Goal: Navigation & Orientation: Find specific page/section

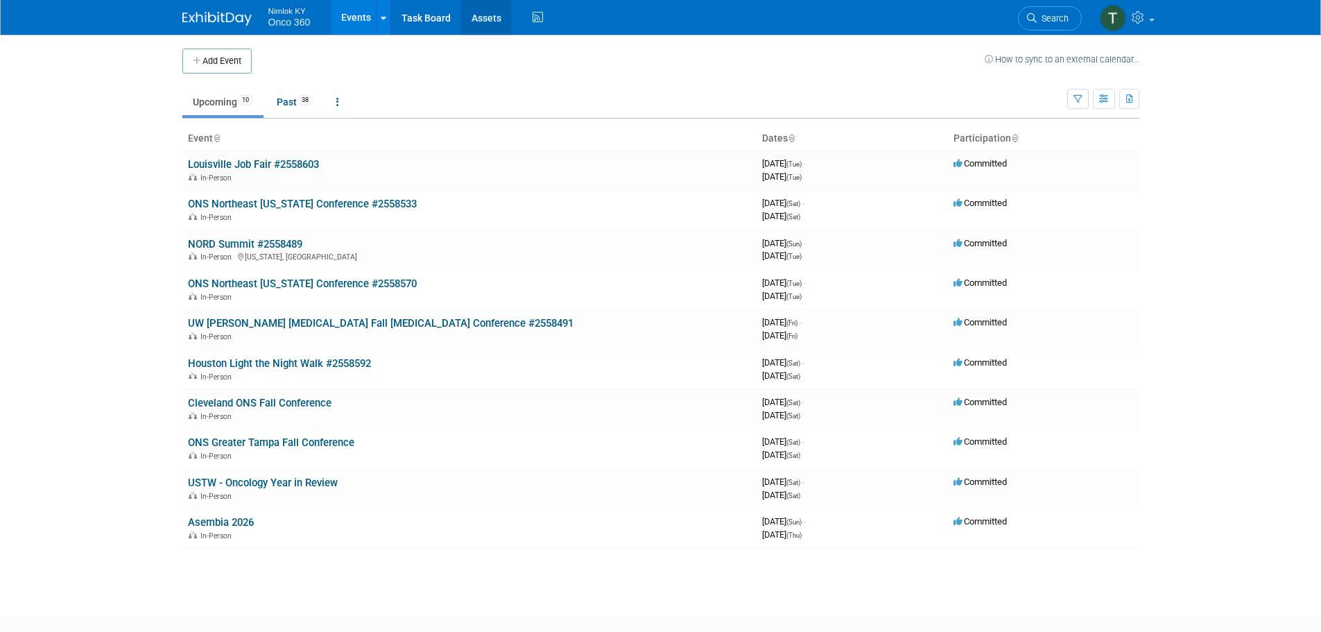
click at [477, 17] on link "Assets" at bounding box center [486, 17] width 51 height 35
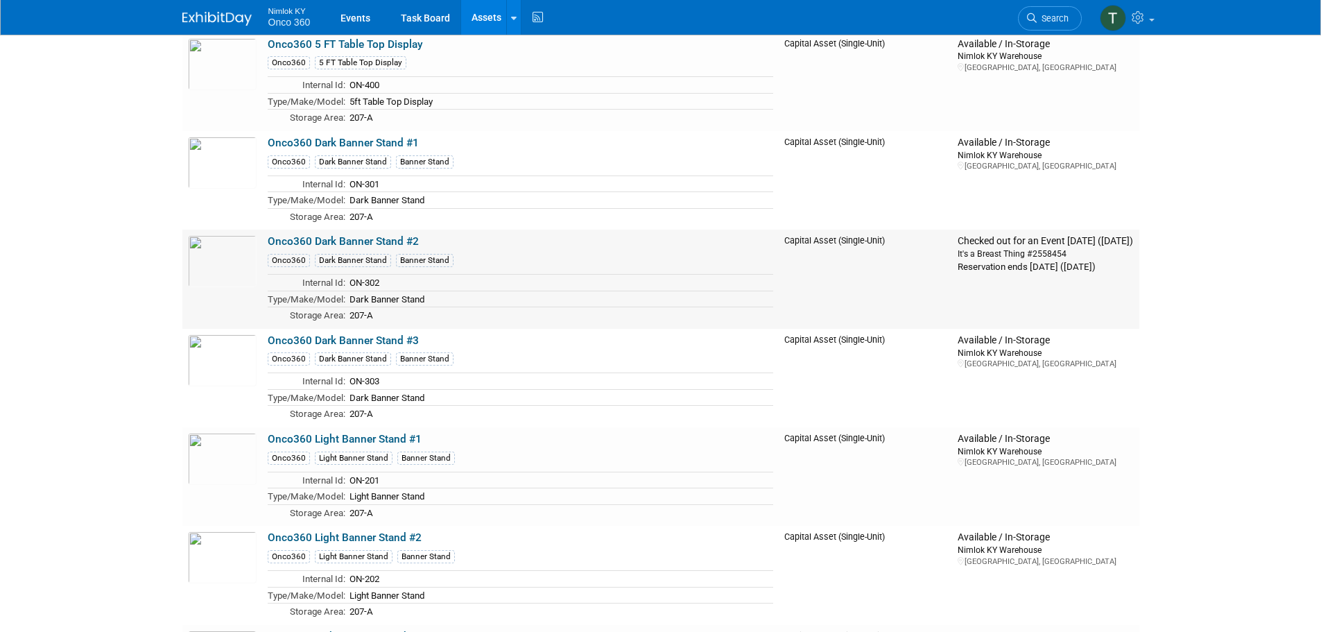
scroll to position [2705, 0]
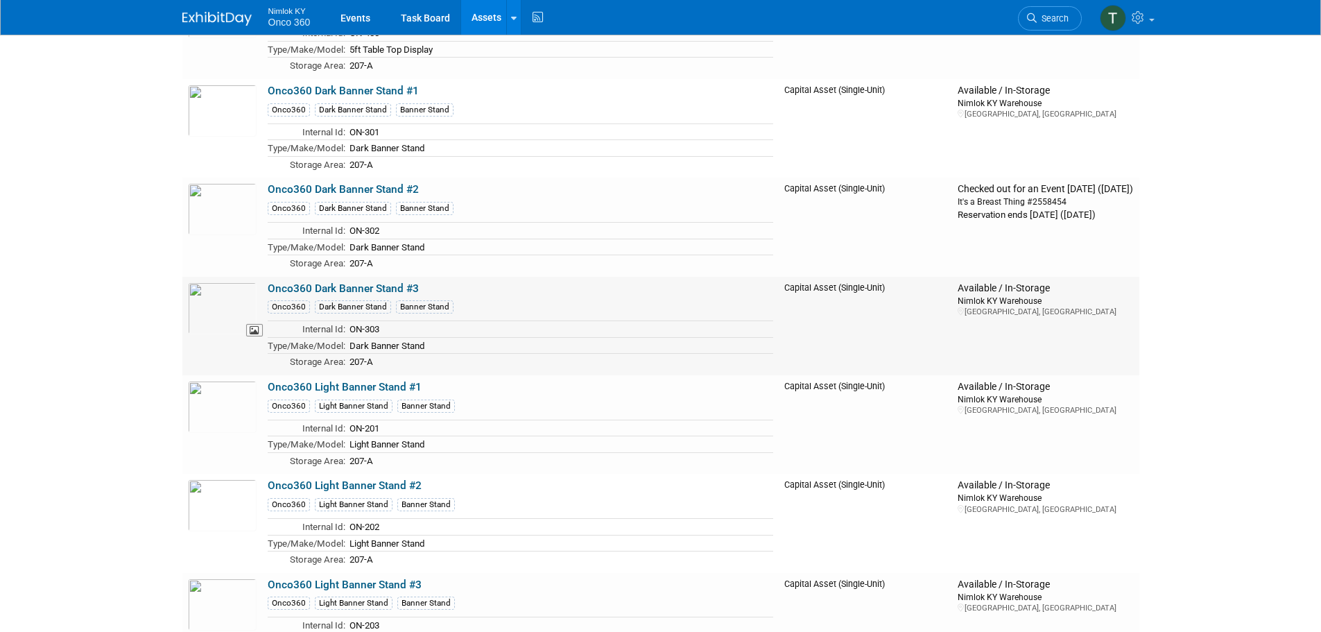
click at [218, 315] on img at bounding box center [222, 308] width 69 height 52
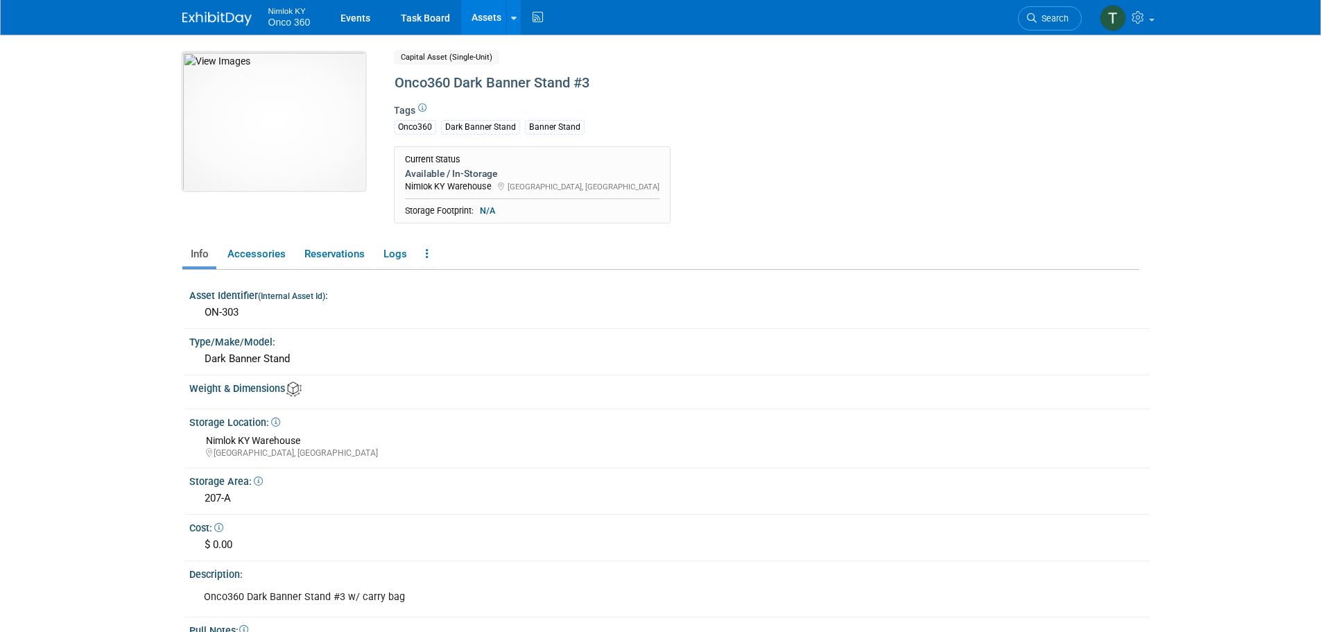
click at [298, 142] on img at bounding box center [273, 121] width 183 height 139
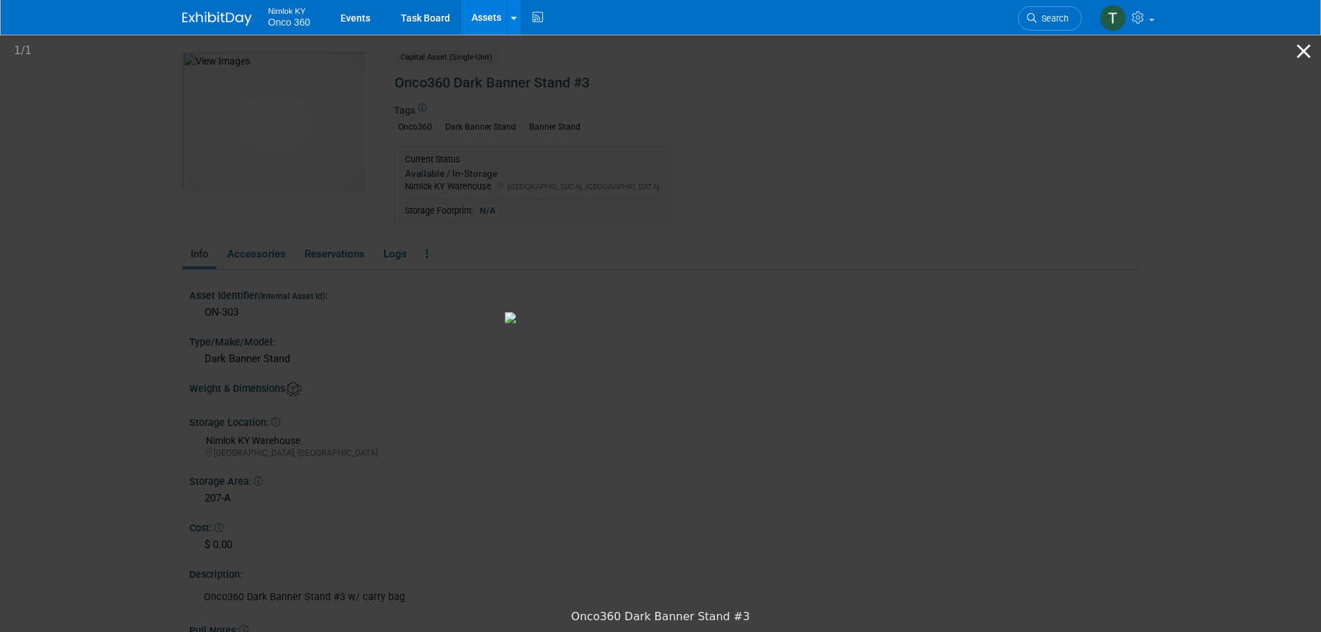
click at [1299, 51] on button "Close gallery" at bounding box center [1304, 51] width 35 height 33
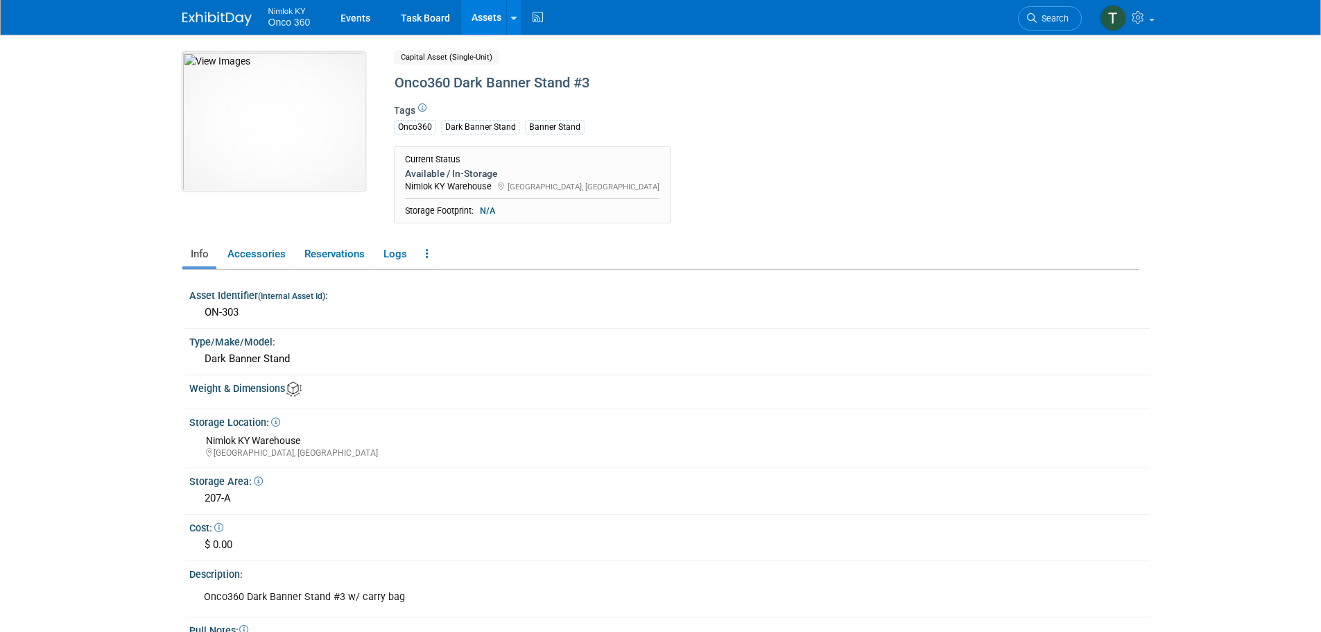
click at [308, 141] on img at bounding box center [273, 121] width 183 height 139
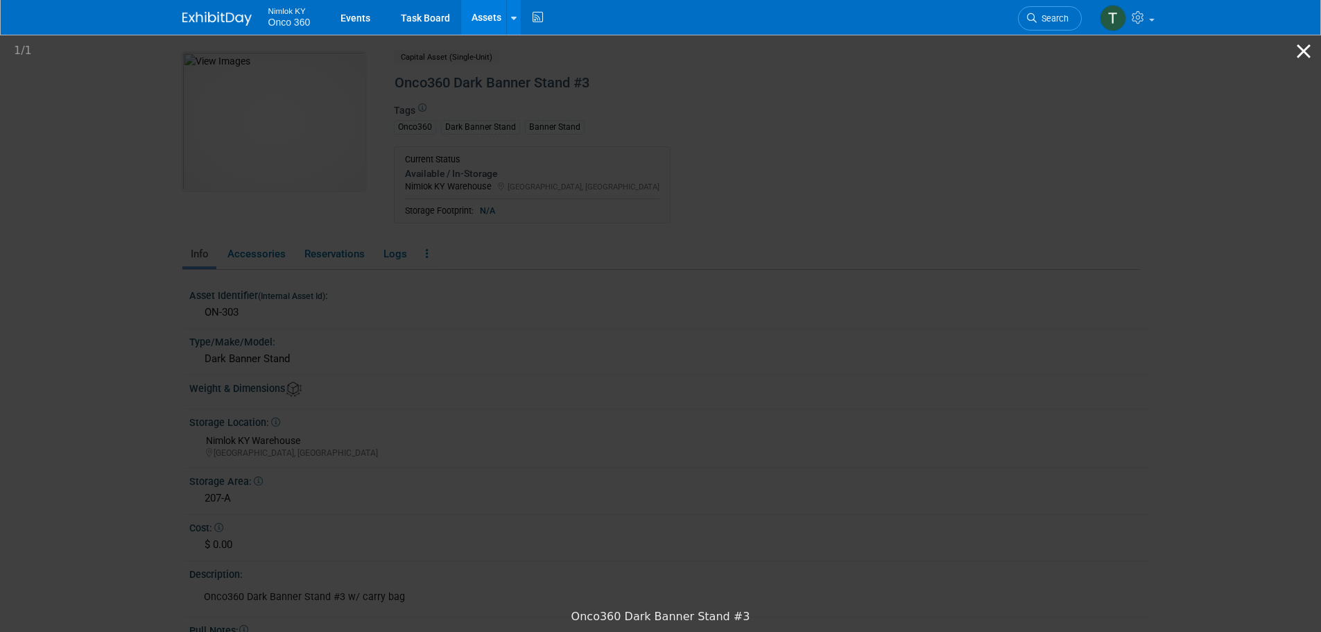
click at [1308, 51] on button "Close gallery" at bounding box center [1304, 51] width 35 height 33
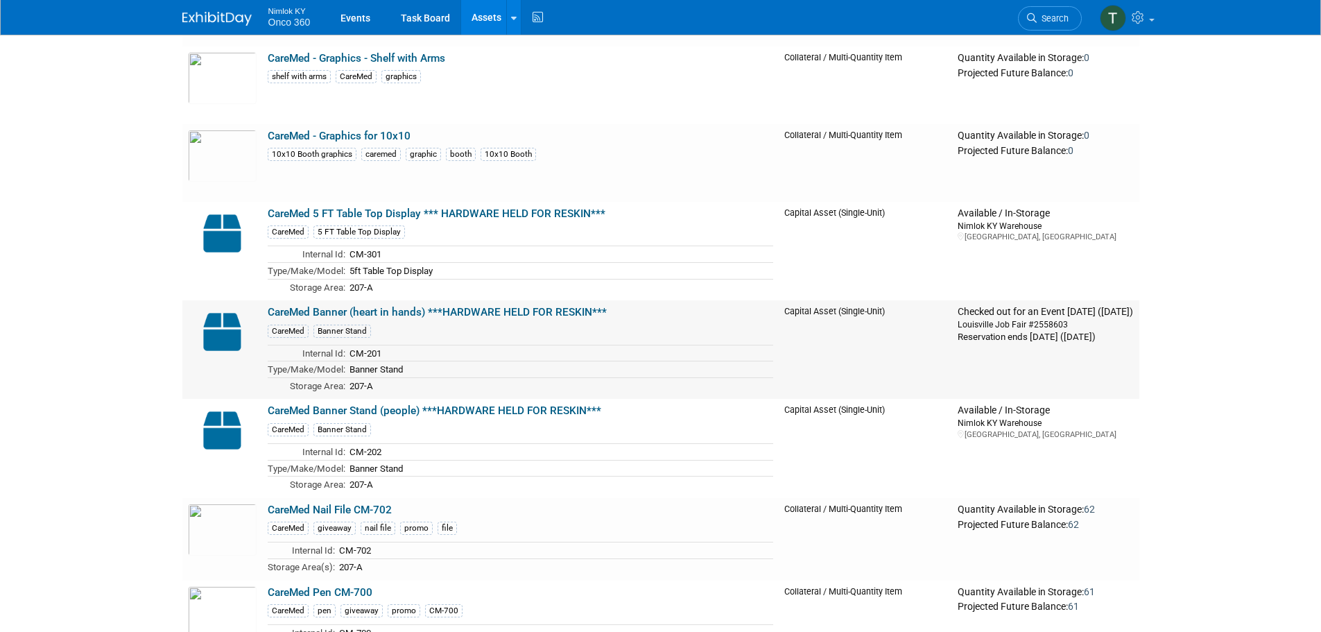
scroll to position [208, 0]
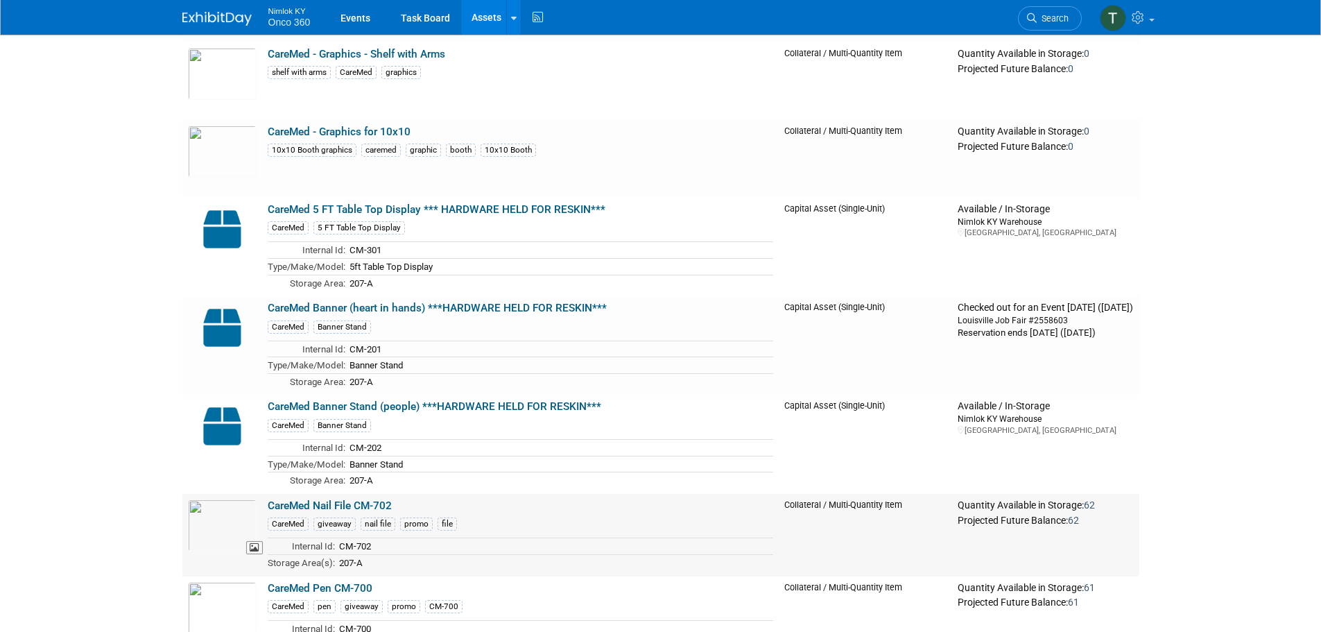
click at [250, 567] on td at bounding box center [222, 535] width 80 height 83
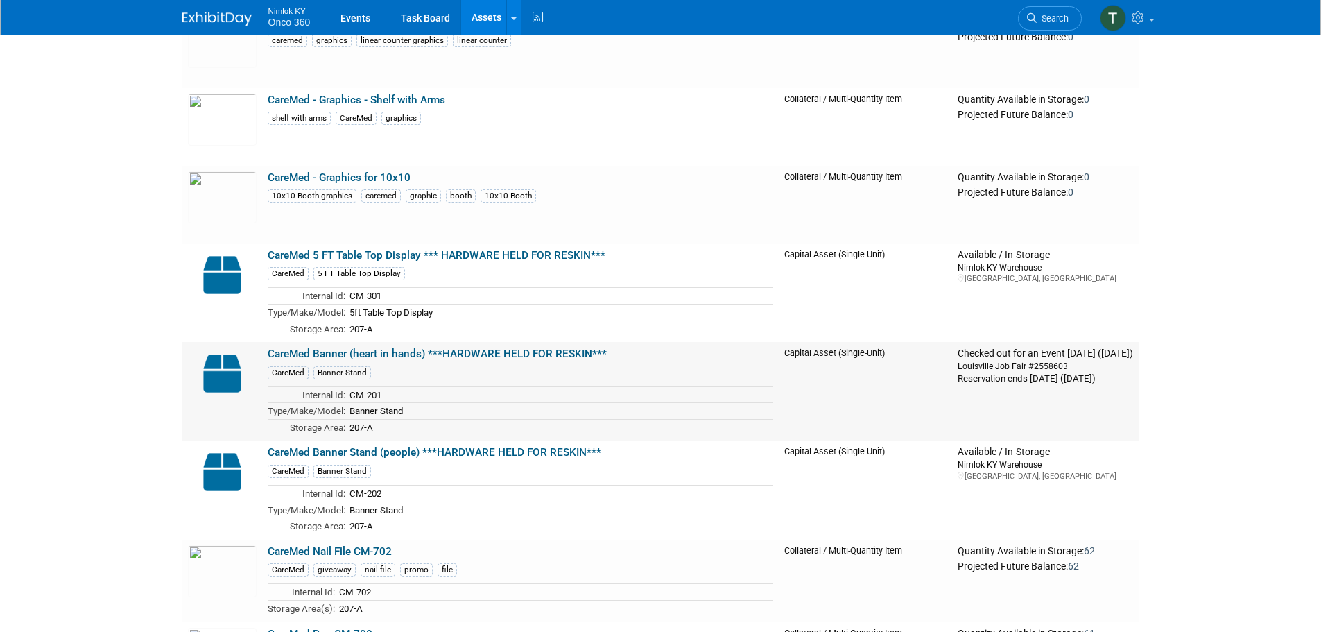
scroll to position [139, 0]
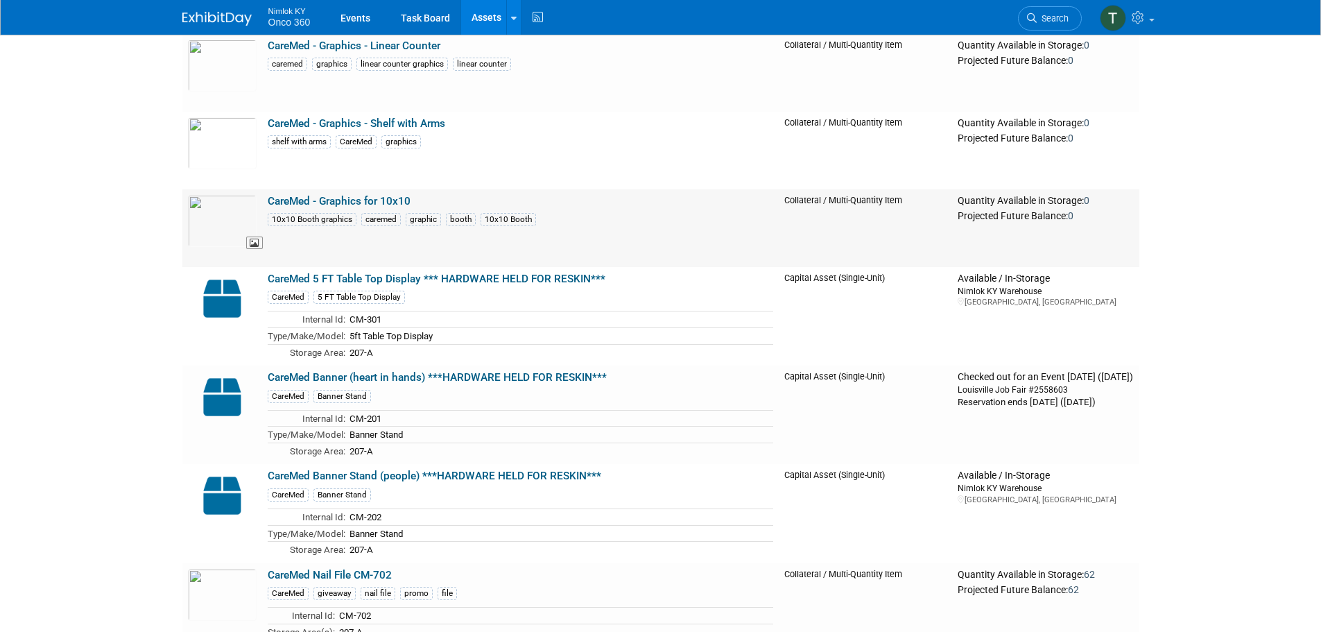
click at [226, 232] on img at bounding box center [222, 221] width 69 height 52
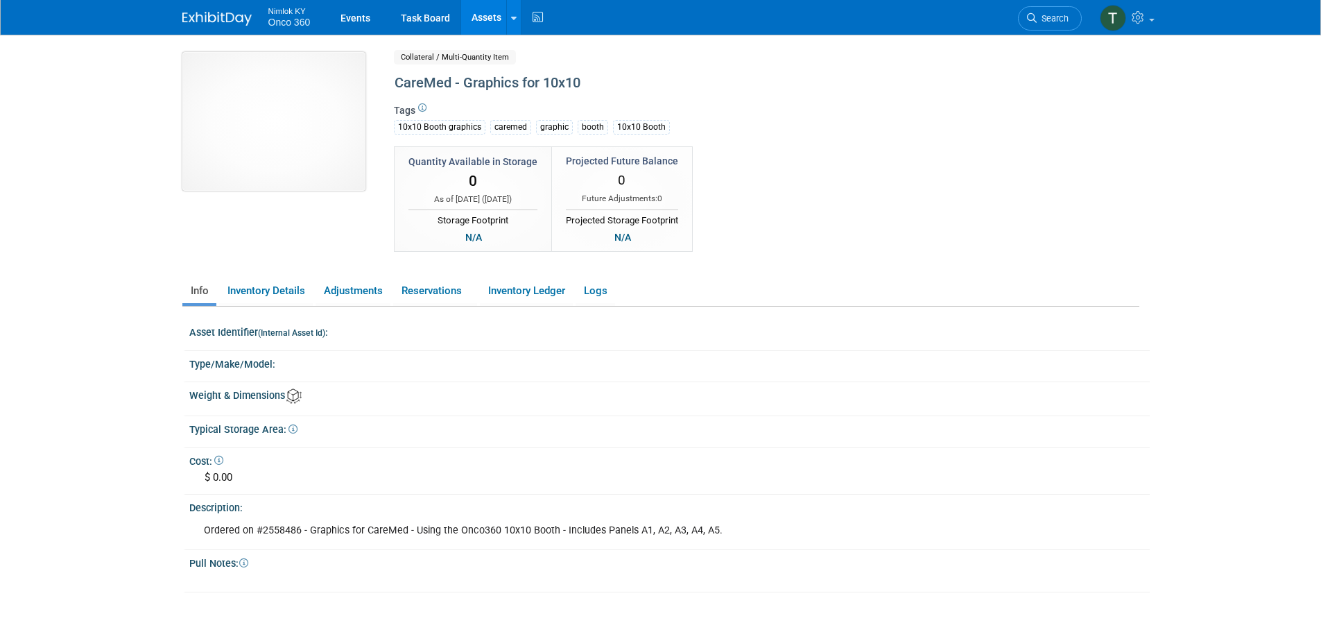
click at [302, 159] on img at bounding box center [273, 121] width 183 height 139
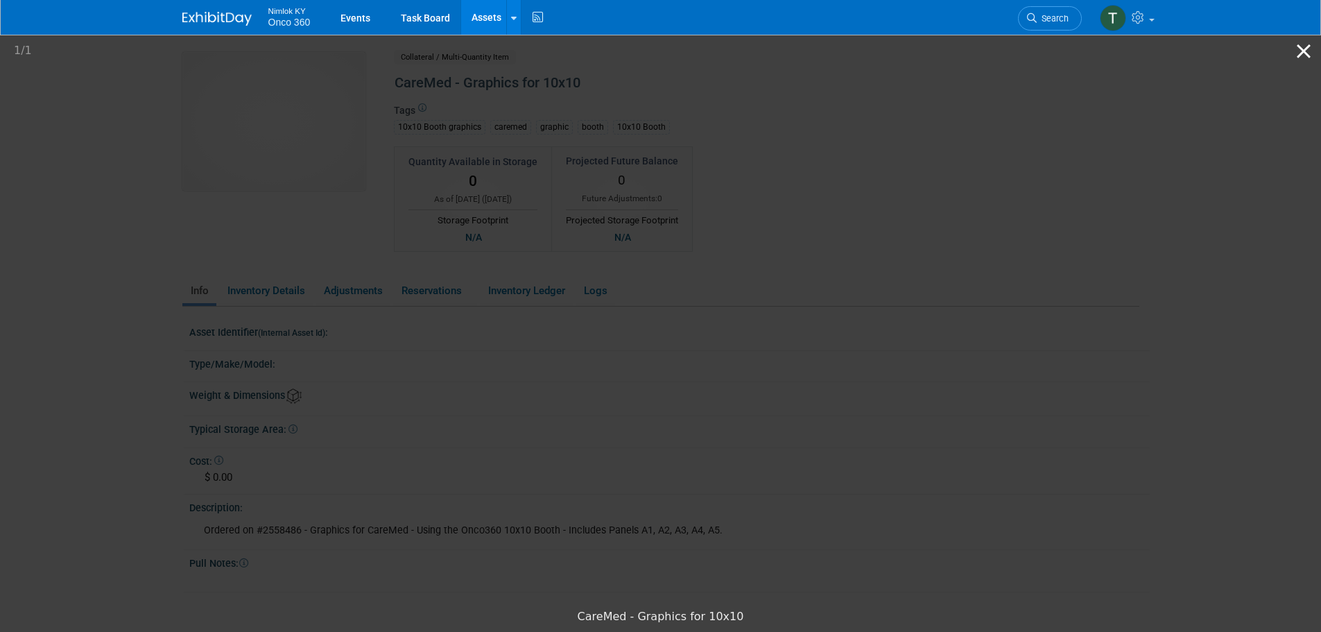
click at [1299, 50] on button "Close gallery" at bounding box center [1304, 51] width 35 height 33
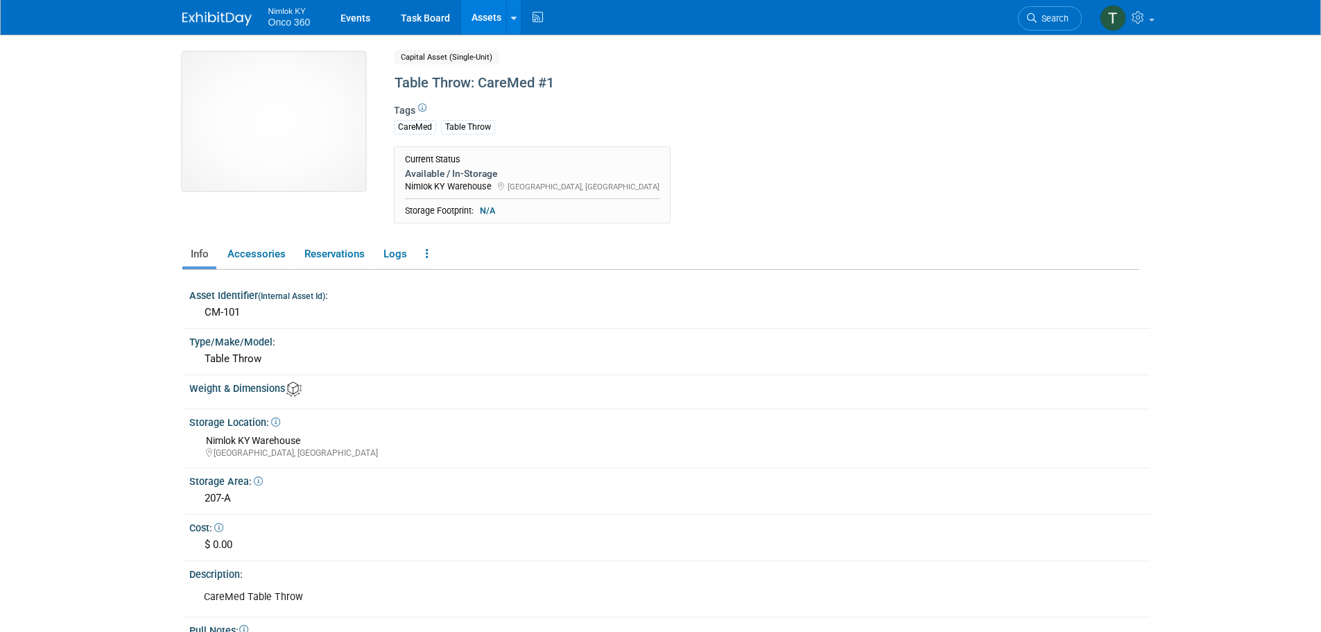
click at [322, 164] on img at bounding box center [273, 121] width 183 height 139
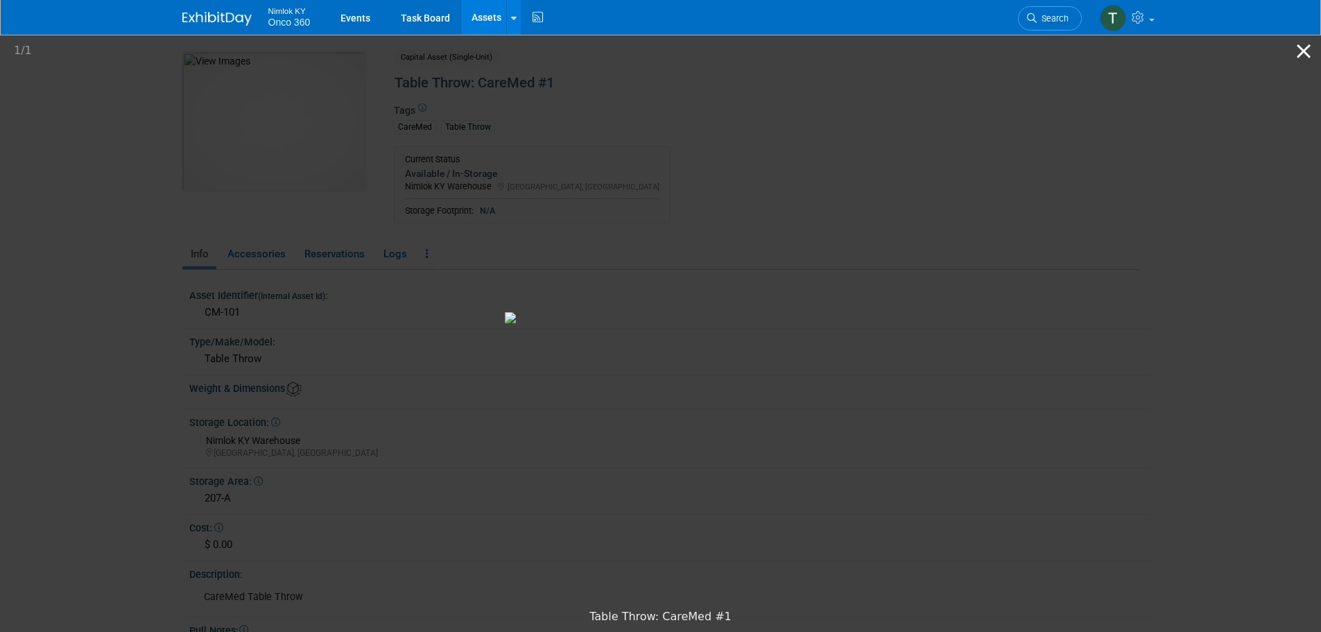
click at [1307, 49] on button "Close gallery" at bounding box center [1304, 51] width 35 height 33
